Goal: Task Accomplishment & Management: Manage account settings

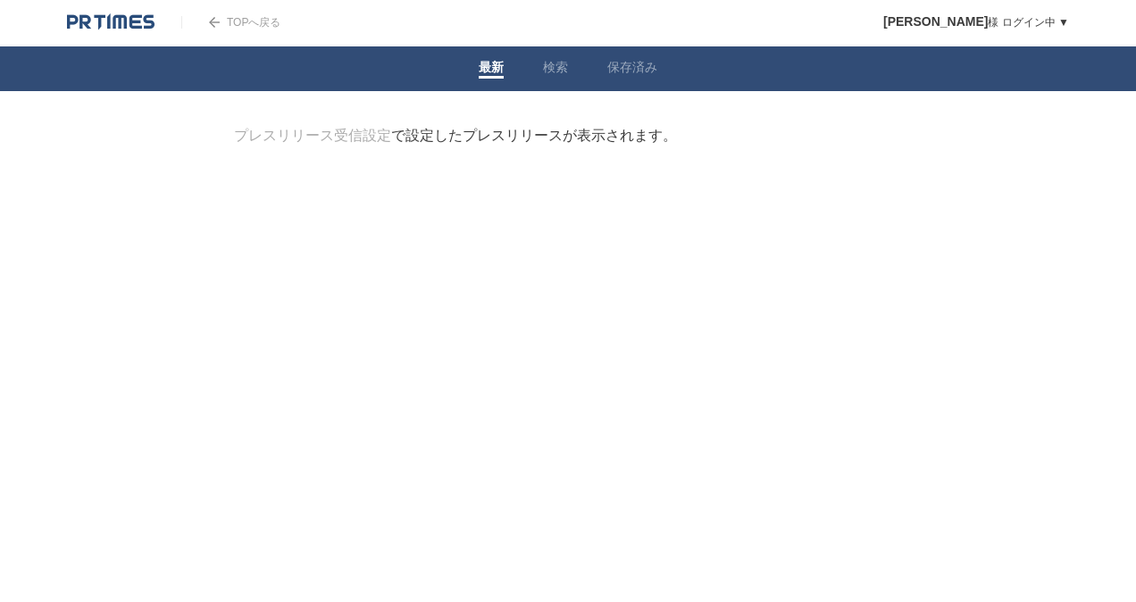
click at [243, 19] on link "TOPへ戻る" at bounding box center [230, 22] width 99 height 13
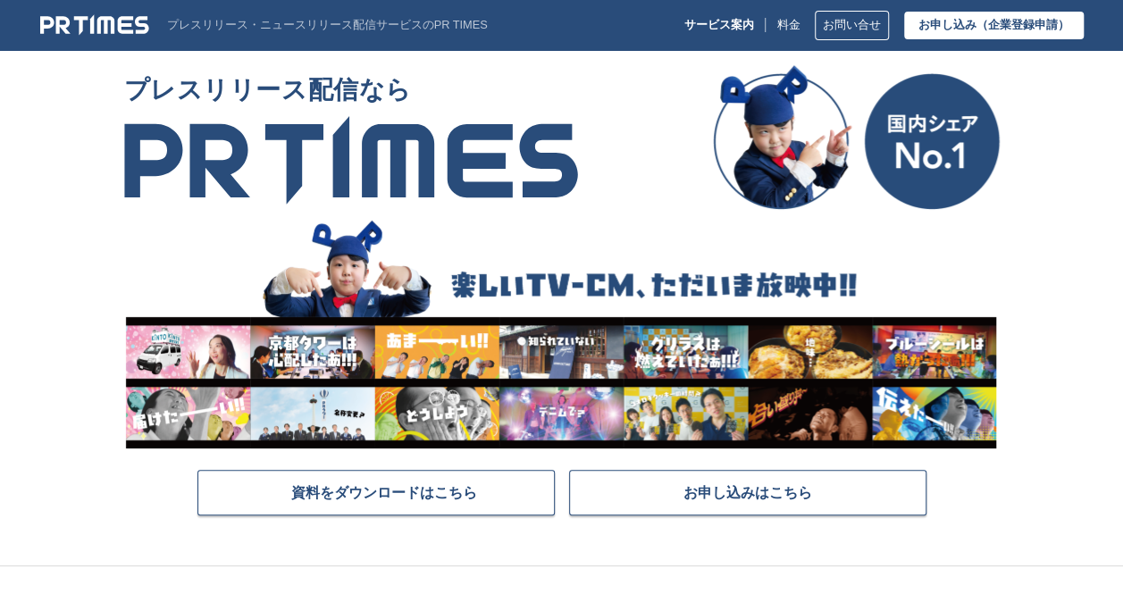
click at [246, 26] on p "プレスリリース・ニュースリリース配信サービスのPR TIMES" at bounding box center [327, 25] width 321 height 13
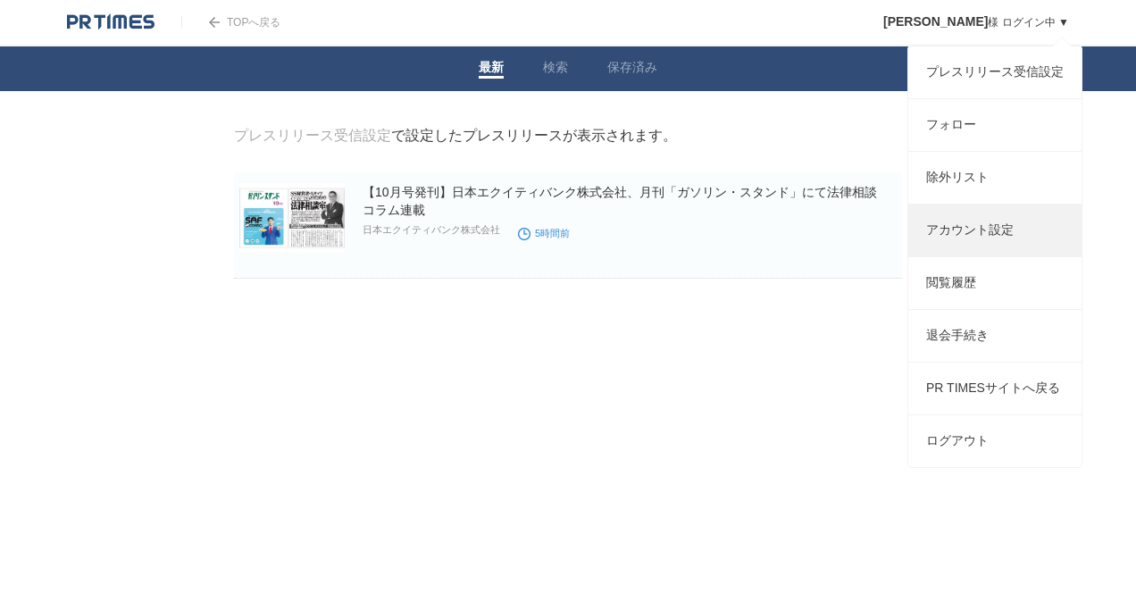
click at [974, 239] on link "アカウント設定" at bounding box center [995, 231] width 173 height 52
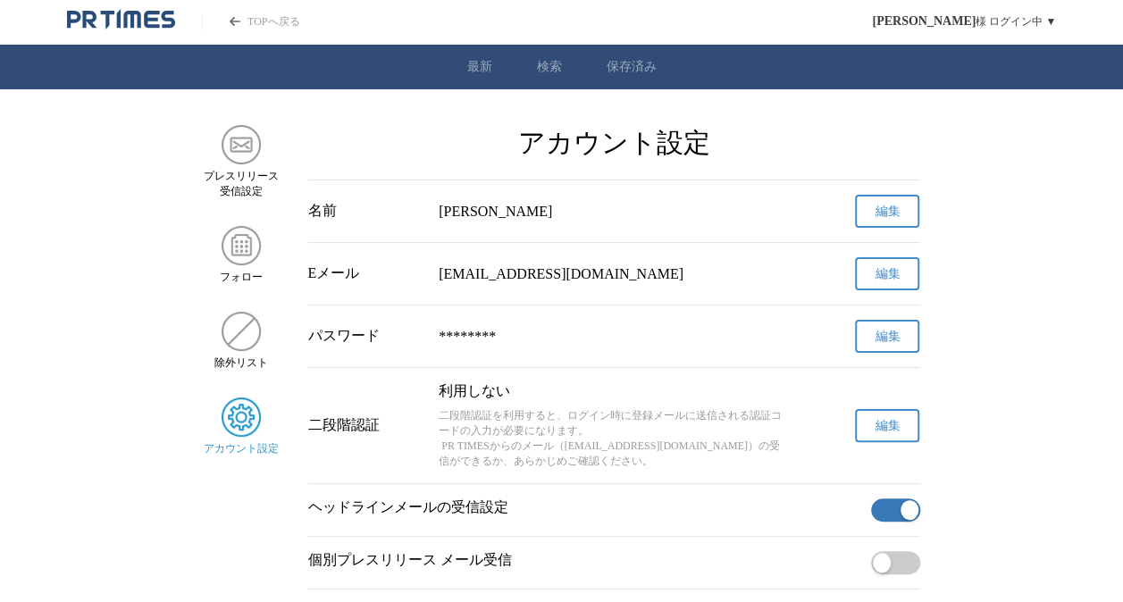
click at [886, 216] on span "編集" at bounding box center [887, 212] width 25 height 16
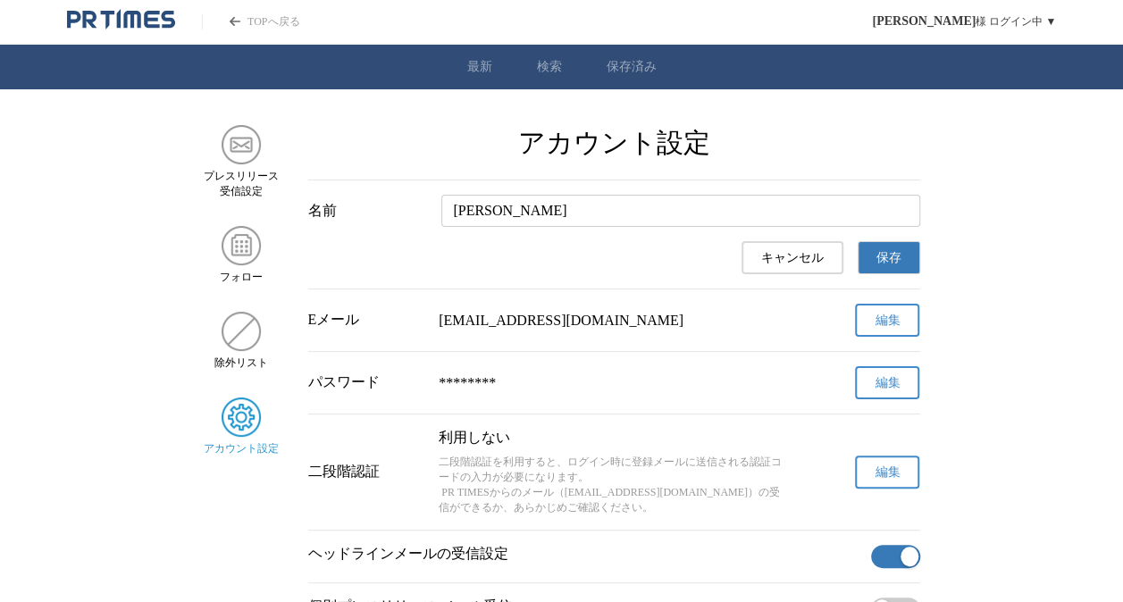
click at [449, 224] on input "[PERSON_NAME]" at bounding box center [680, 211] width 478 height 32
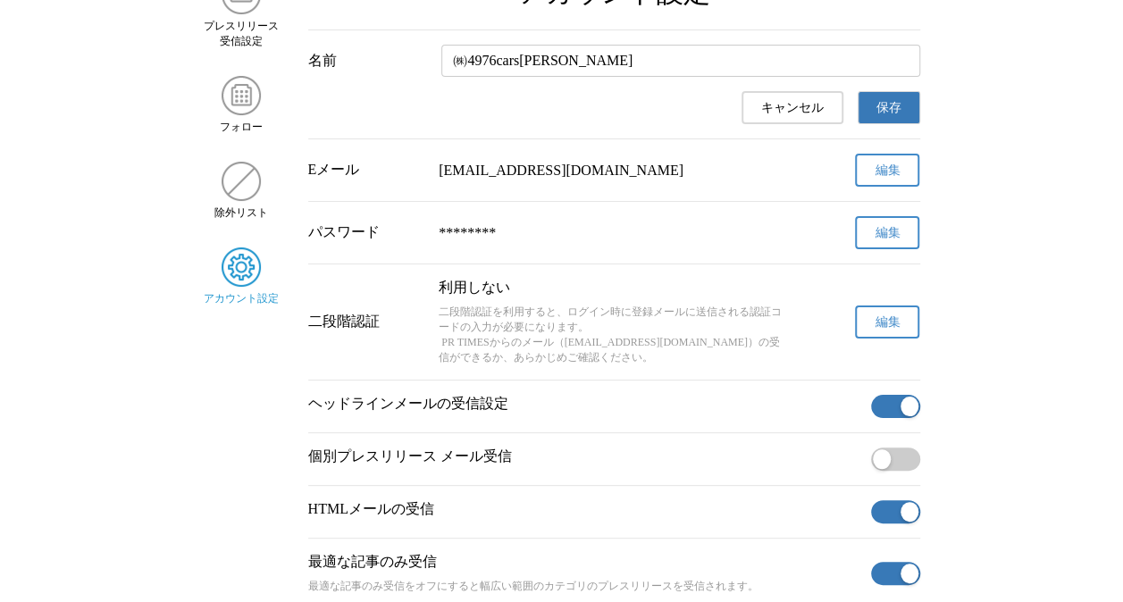
scroll to position [179, 0]
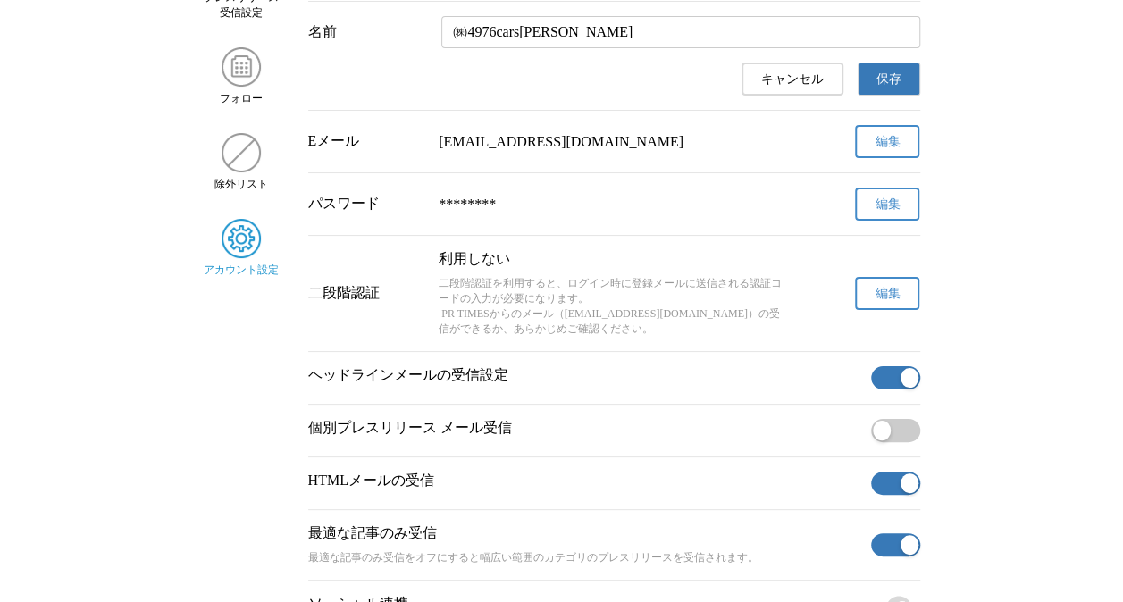
click at [616, 38] on input "㈱4976cars土屋雄史" at bounding box center [680, 32] width 478 height 32
click at [531, 41] on input "㈱4976cars土屋" at bounding box center [680, 32] width 478 height 32
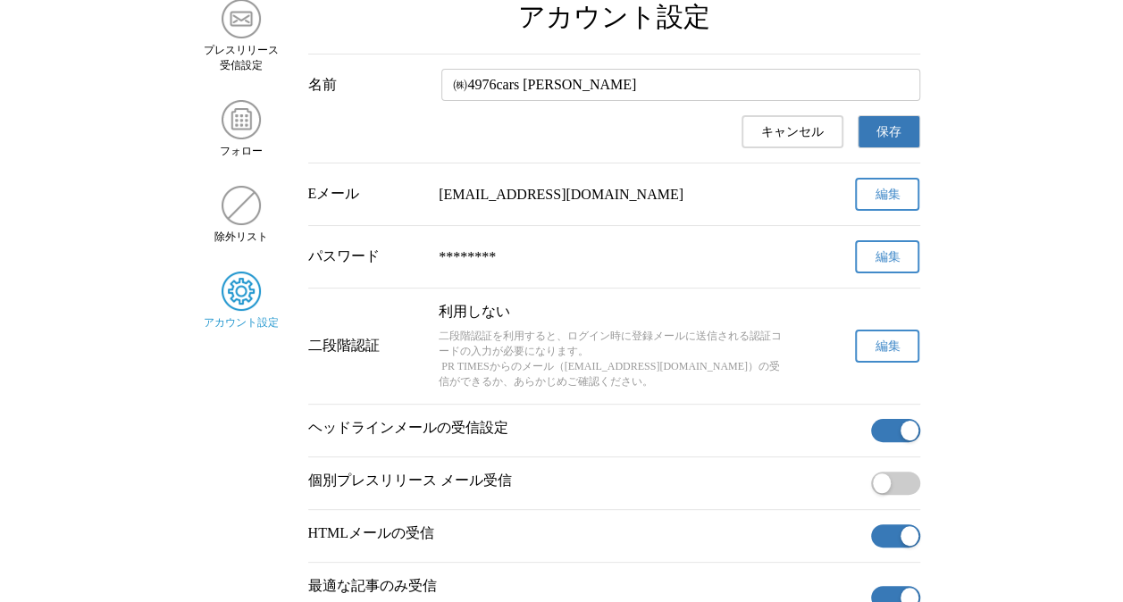
scroll to position [0, 0]
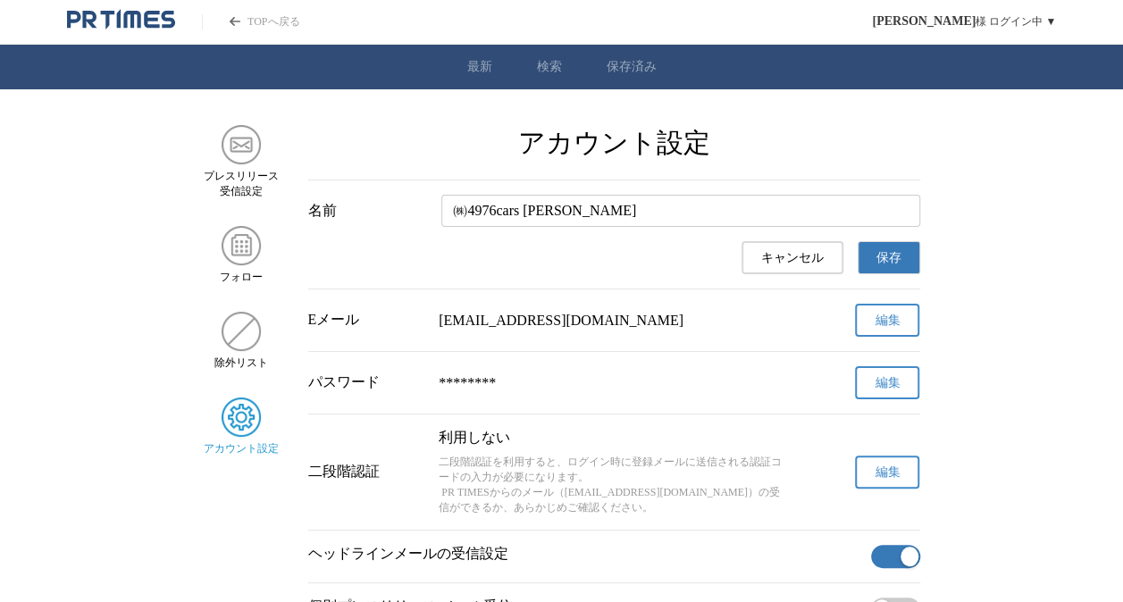
type input "㈱4976cars 土屋"
click at [890, 266] on span "保存" at bounding box center [888, 258] width 25 height 16
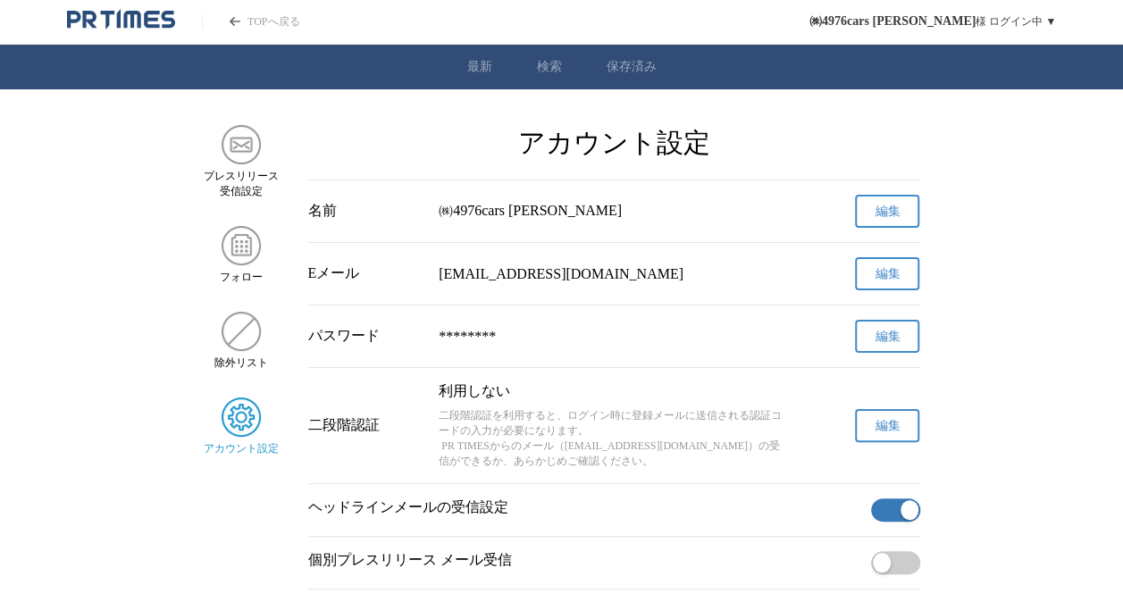
click at [261, 18] on link "TOPへ戻る" at bounding box center [250, 21] width 97 height 15
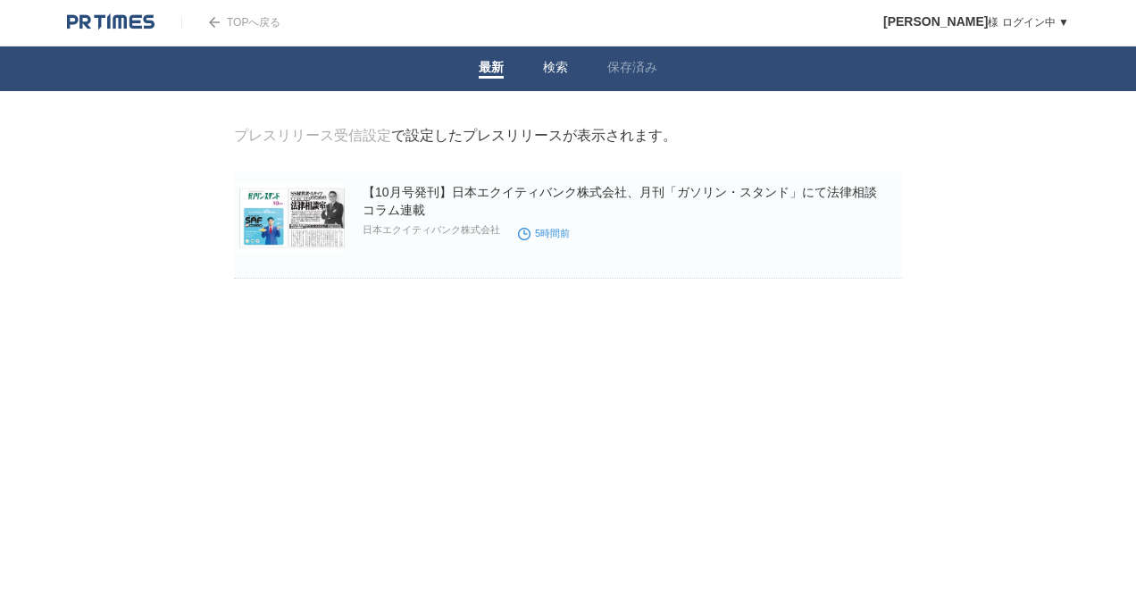
click at [553, 70] on link "検索" at bounding box center [555, 69] width 25 height 19
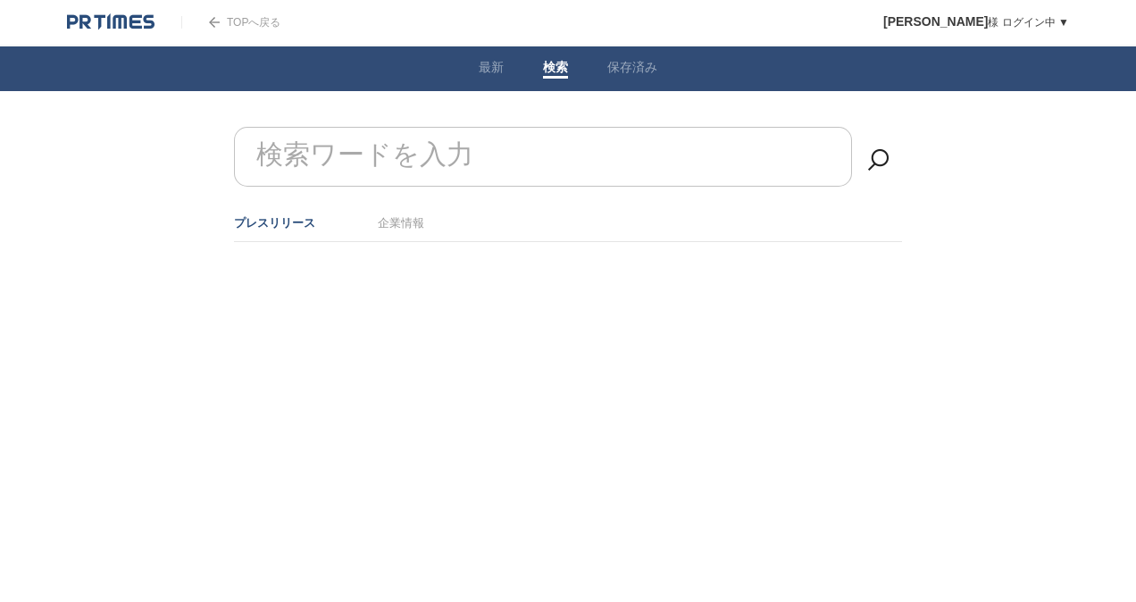
click at [629, 64] on link "保存済み" at bounding box center [633, 69] width 50 height 19
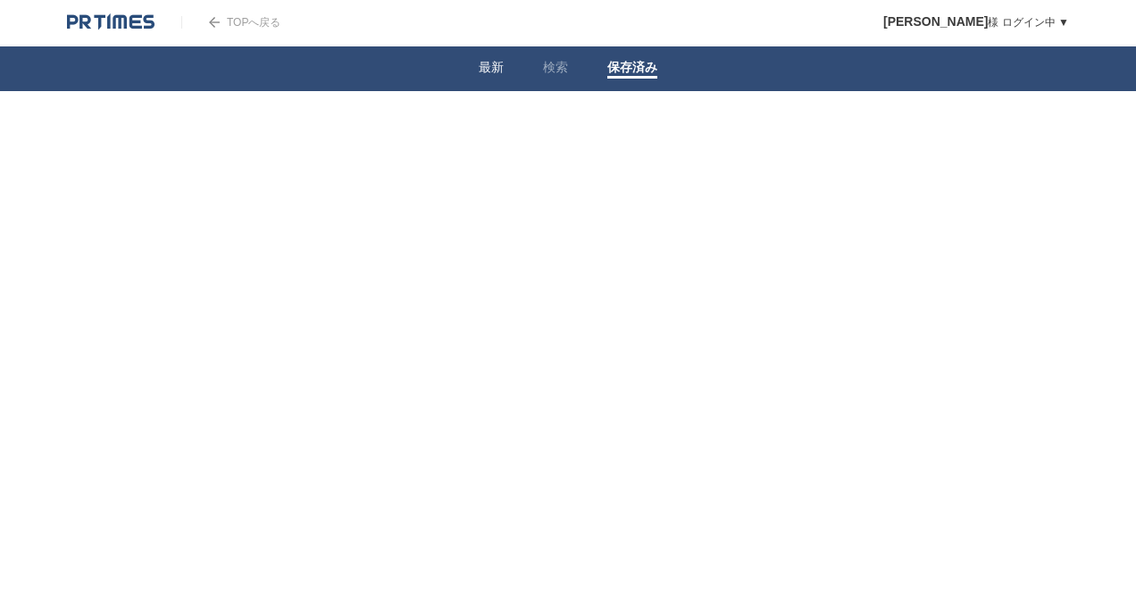
click at [491, 70] on link "最新" at bounding box center [491, 69] width 25 height 19
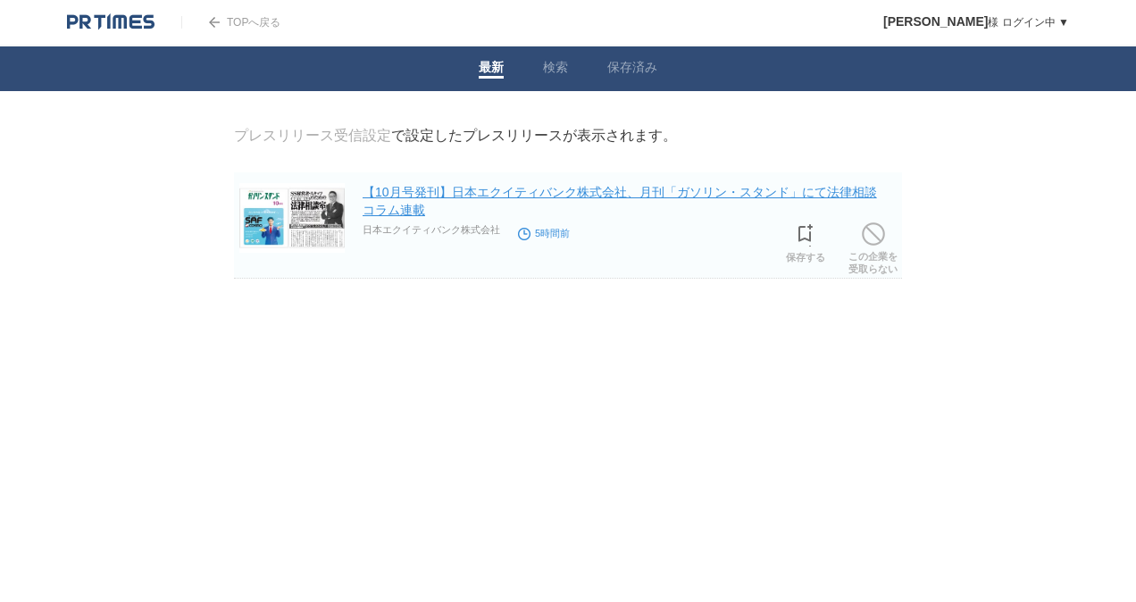
click at [440, 198] on link "【10月号発刊】日本エクイティバンク株式会社、月刊「ガソリン・スタンド」にて法律相談コラム連載" at bounding box center [620, 201] width 515 height 32
